Goal: Information Seeking & Learning: Learn about a topic

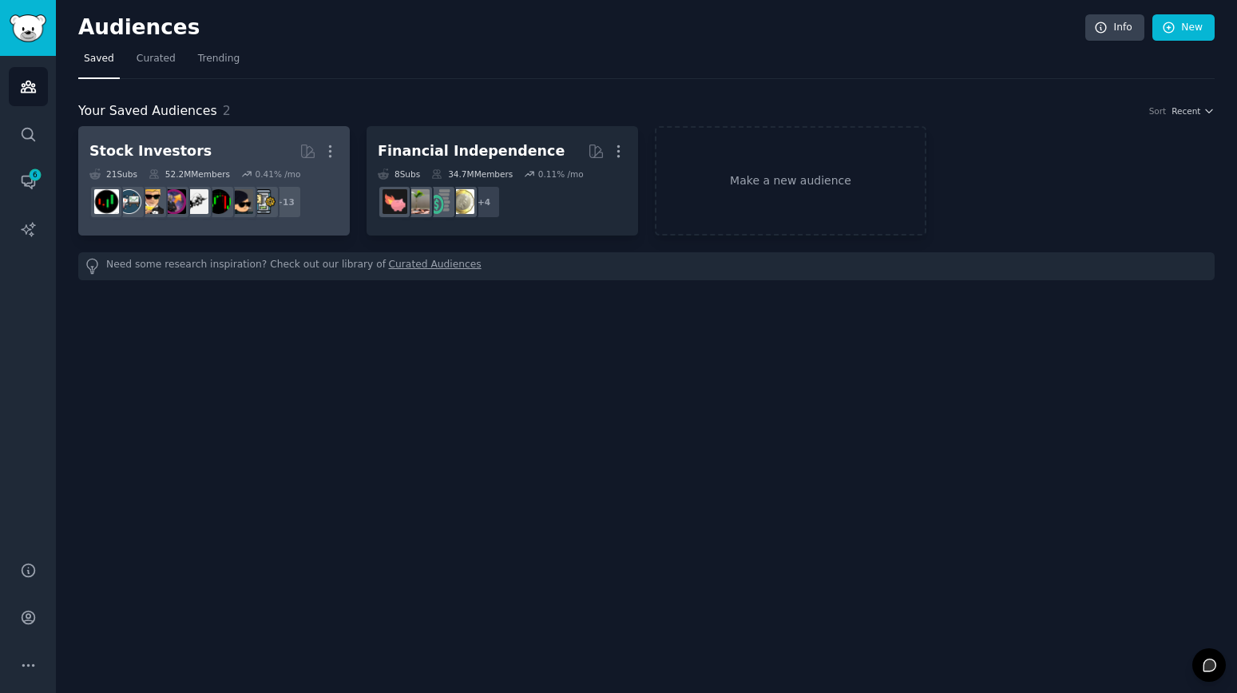
click at [208, 145] on h2 "Stock Investors More" at bounding box center [213, 151] width 249 height 28
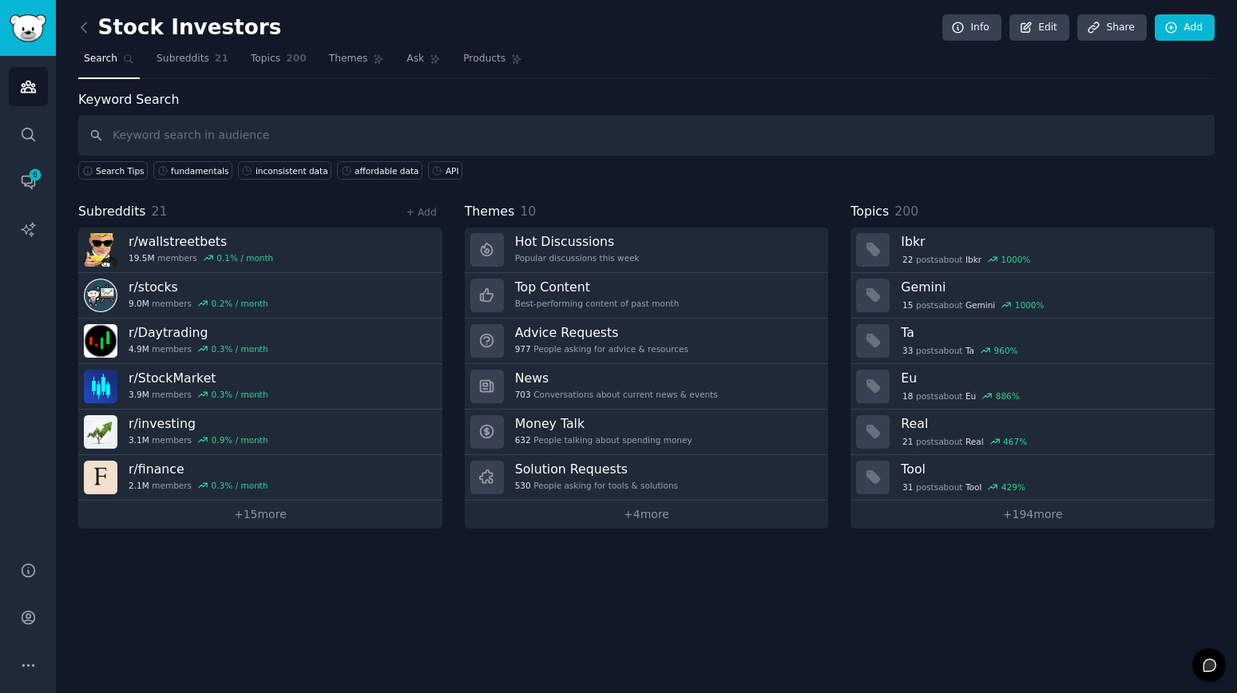
click at [143, 141] on input "text" at bounding box center [646, 135] width 1136 height 41
type input "EODHD"
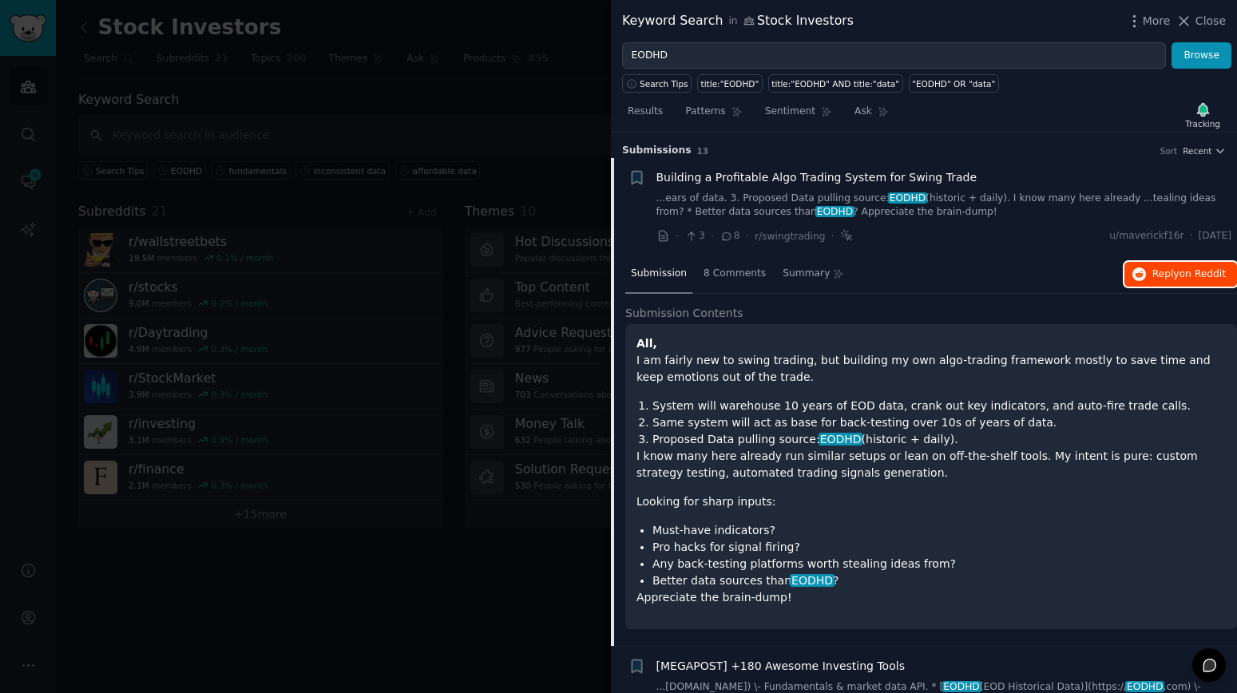
click at [1167, 281] on span "Reply on Reddit" at bounding box center [1188, 275] width 73 height 14
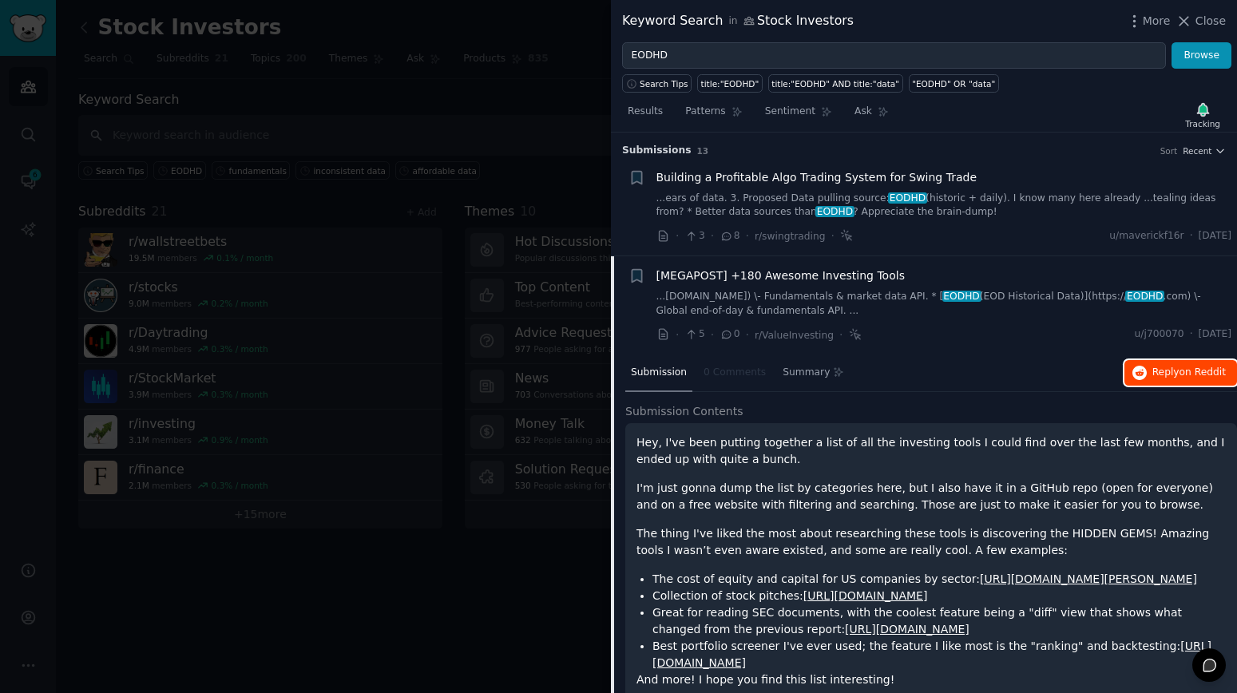
click at [1177, 375] on span "Reply on Reddit" at bounding box center [1188, 373] width 73 height 14
